Goal: Browse casually

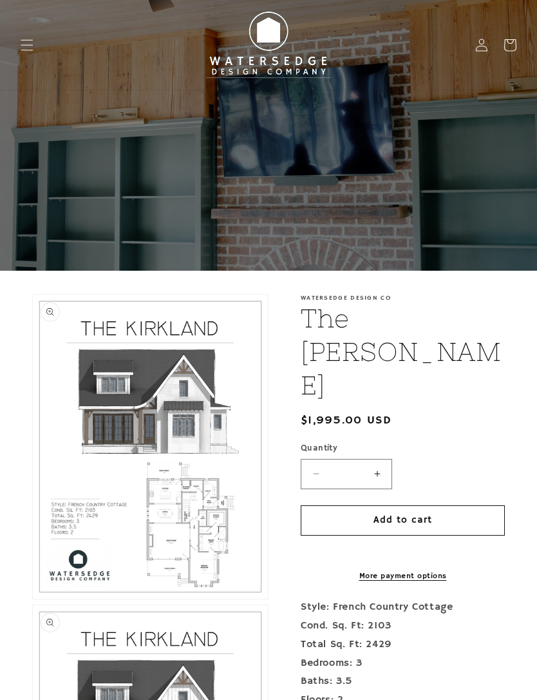
click at [33, 598] on button "Open media 1 in modal" at bounding box center [33, 598] width 0 height 0
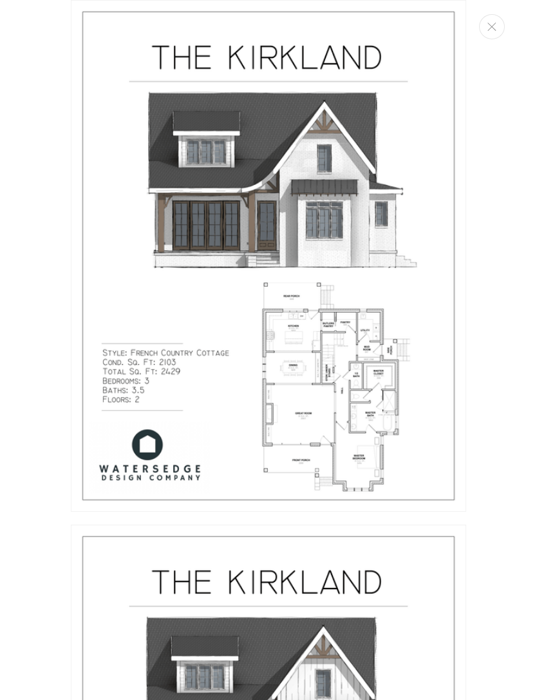
click at [359, 352] on img "Media gallery" at bounding box center [269, 255] width 396 height 511
click at [350, 358] on img "Media gallery" at bounding box center [269, 255] width 396 height 511
click at [338, 340] on img "Media gallery" at bounding box center [269, 255] width 396 height 511
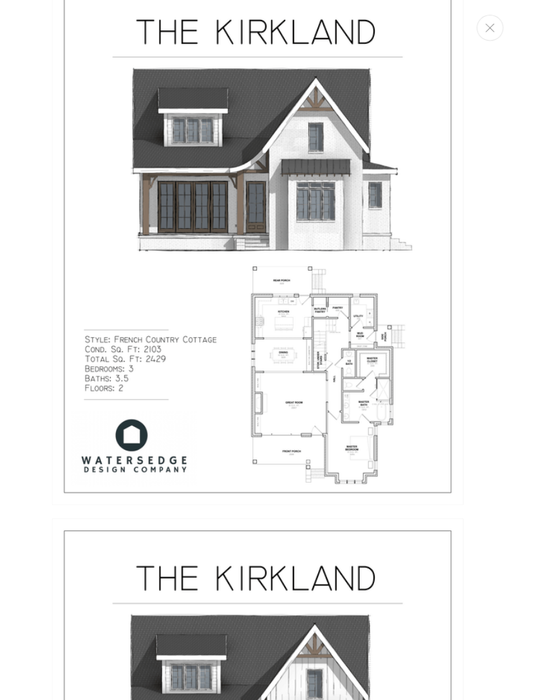
scroll to position [37, 0]
click at [488, 28] on icon "Close" at bounding box center [492, 27] width 9 height 8
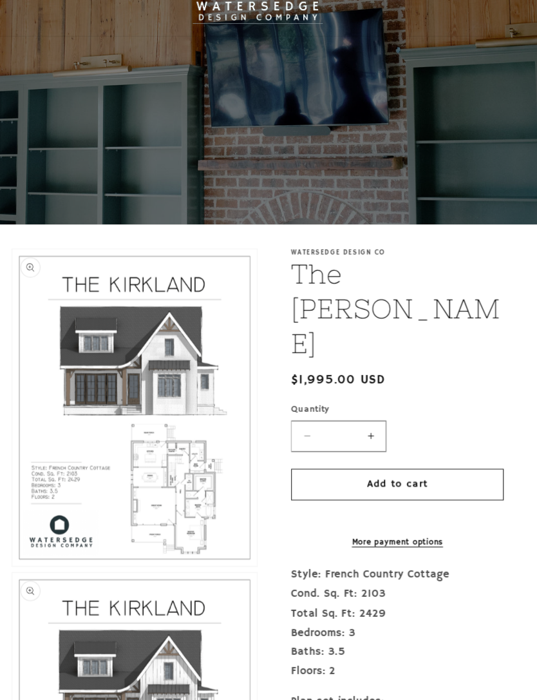
scroll to position [0, 0]
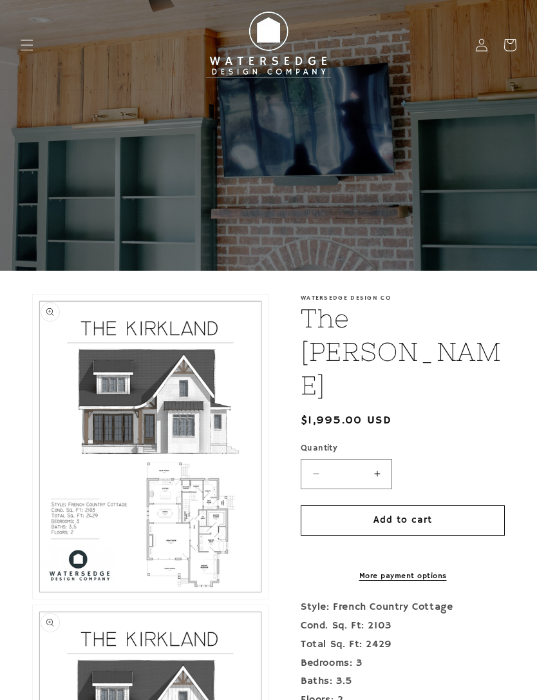
click at [30, 48] on icon "Menu" at bounding box center [27, 45] width 13 height 13
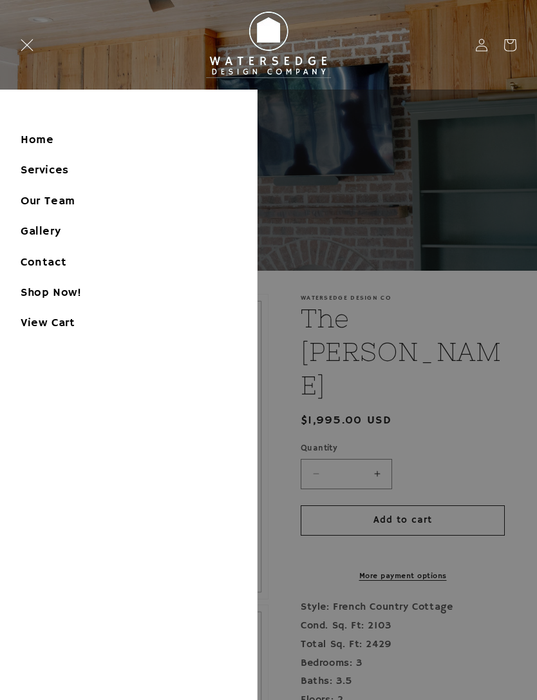
click at [82, 294] on link "Shop Now!" at bounding box center [128, 292] width 257 height 29
